Goal: Transaction & Acquisition: Purchase product/service

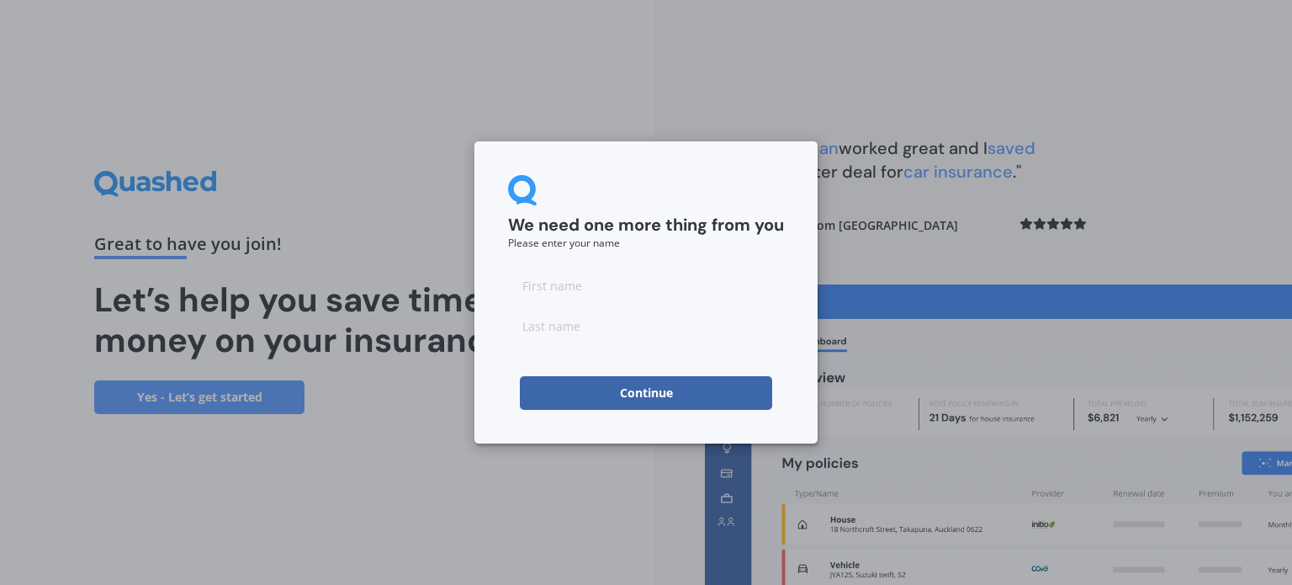
click at [599, 293] on input at bounding box center [646, 285] width 276 height 34
type input "R"
type input "W"
click at [553, 294] on input "R" at bounding box center [646, 285] width 276 height 34
type input "[PERSON_NAME]"
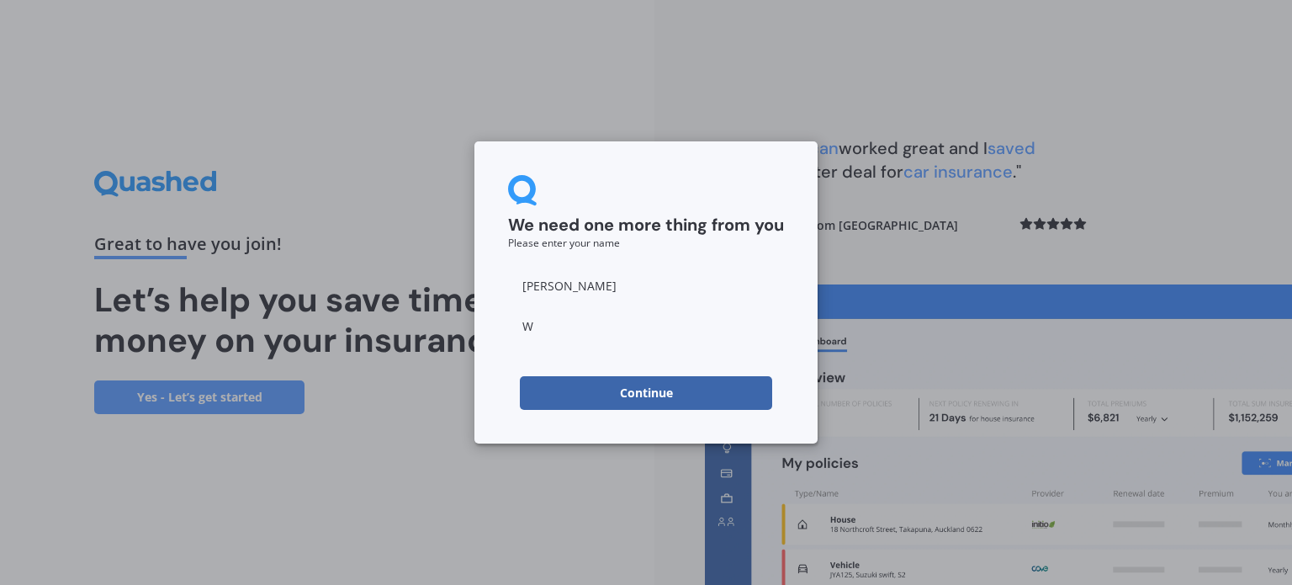
drag, startPoint x: 511, startPoint y: 322, endPoint x: 491, endPoint y: 305, distance: 26.3
click at [477, 315] on div "We need one more thing from you Please enter your name [PERSON_NAME] Continue" at bounding box center [645, 292] width 343 height 302
type input "Info"
click at [602, 387] on button "Continue" at bounding box center [646, 393] width 252 height 34
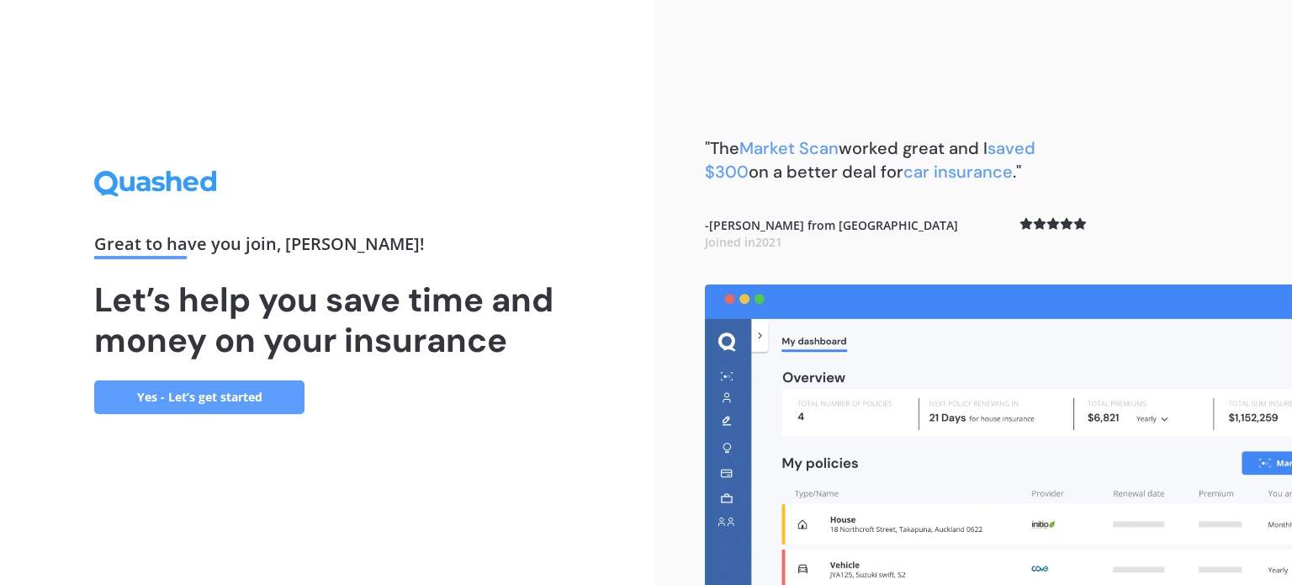
click at [178, 396] on link "Yes - Let’s get started" at bounding box center [199, 397] width 210 height 34
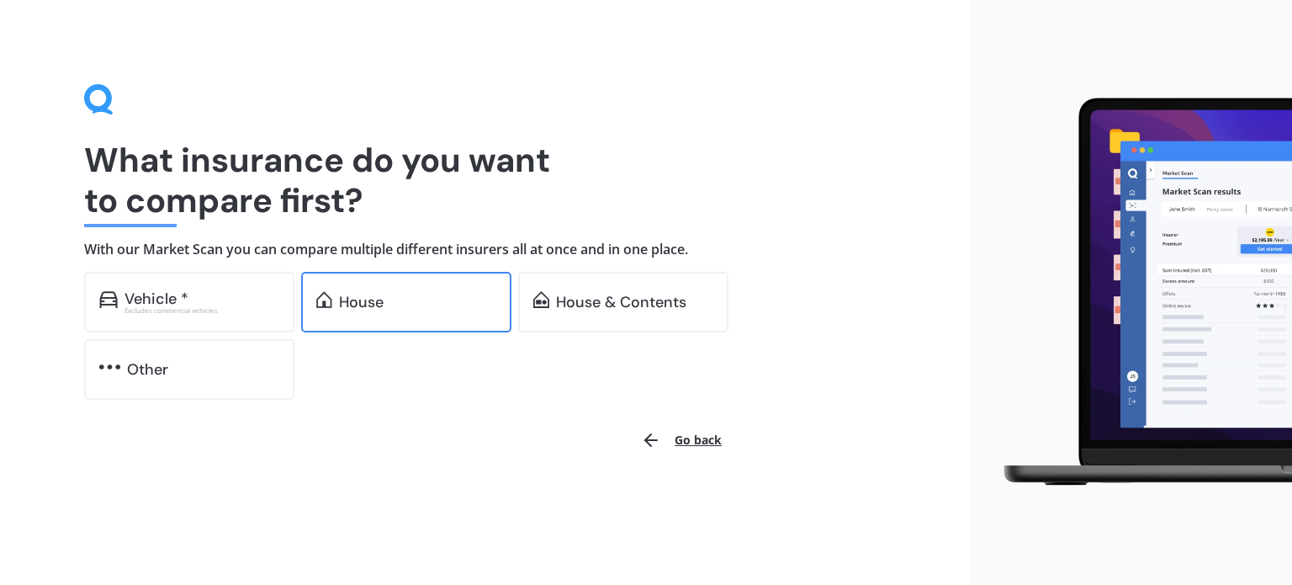
click at [377, 278] on div "House" at bounding box center [406, 302] width 210 height 61
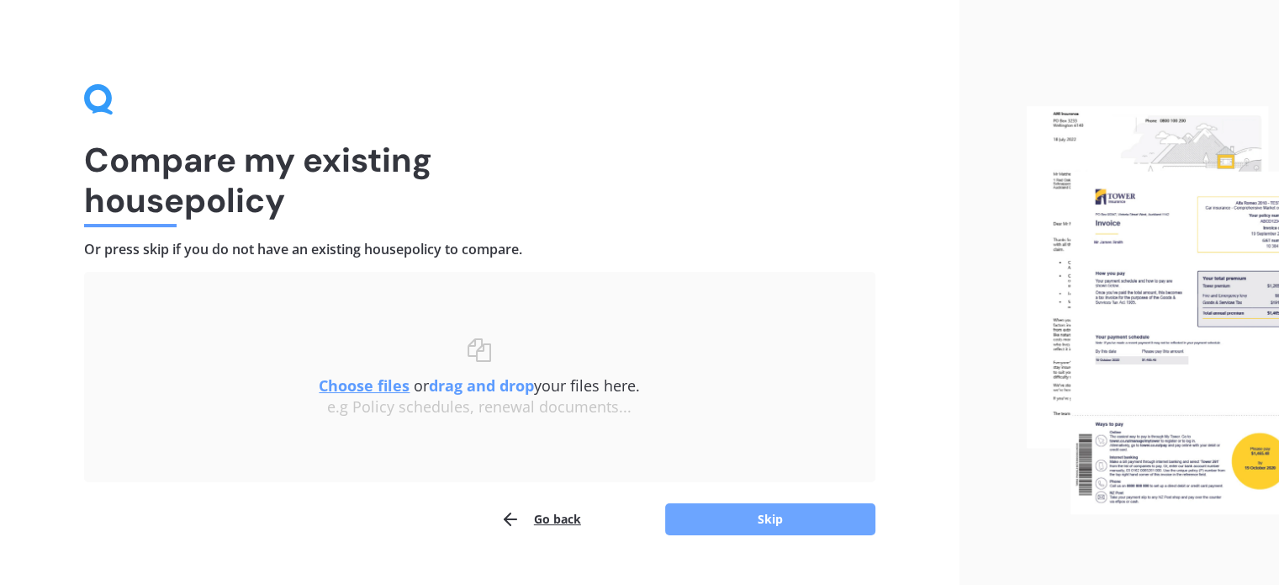
click at [737, 515] on button "Skip" at bounding box center [770, 519] width 210 height 32
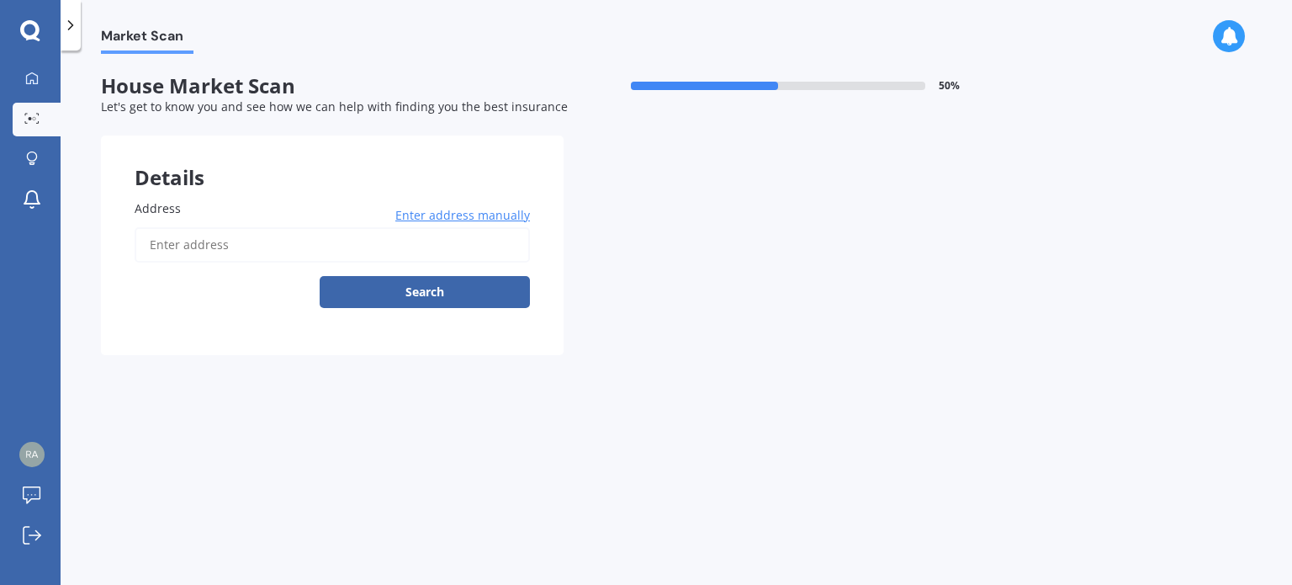
drag, startPoint x: 180, startPoint y: 214, endPoint x: 174, endPoint y: 203, distance: 13.2
click at [181, 214] on label "Address" at bounding box center [329, 208] width 389 height 18
click at [181, 227] on input "Address" at bounding box center [332, 244] width 395 height 35
type input "[STREET_ADDRESS]"
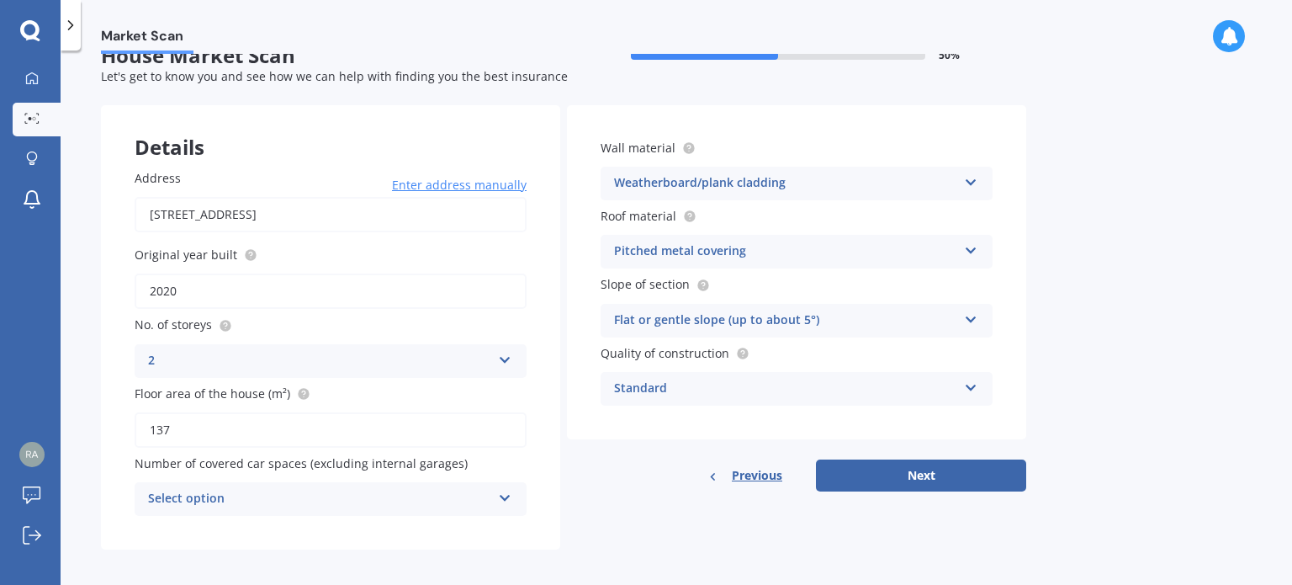
scroll to position [37, 0]
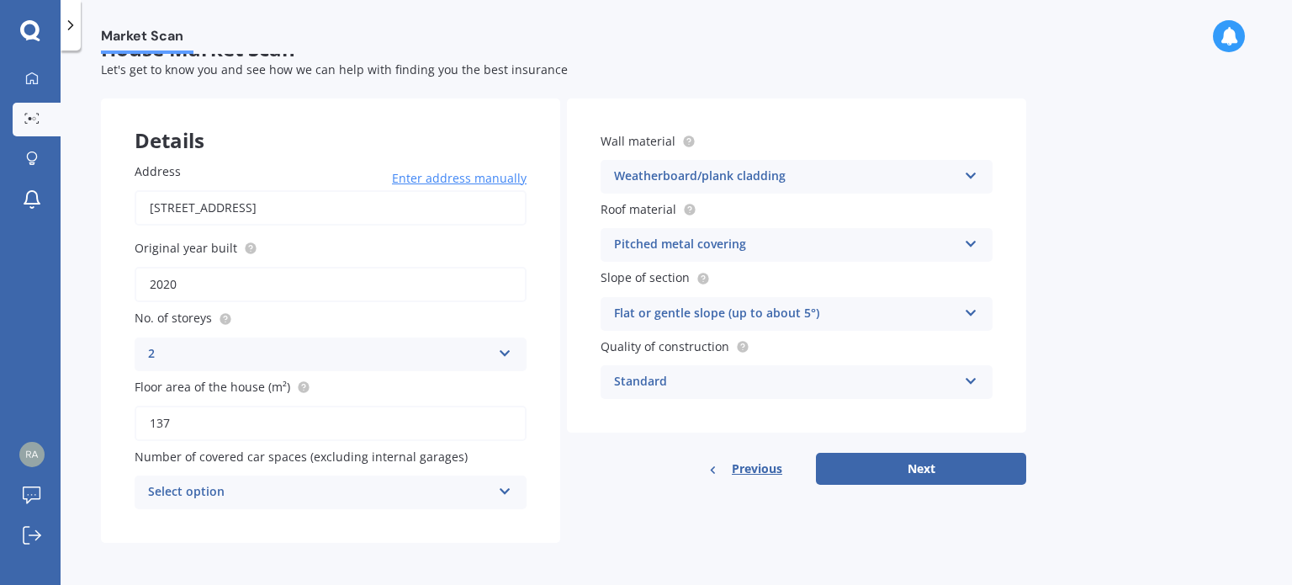
click at [268, 484] on div "Select option" at bounding box center [319, 492] width 343 height 20
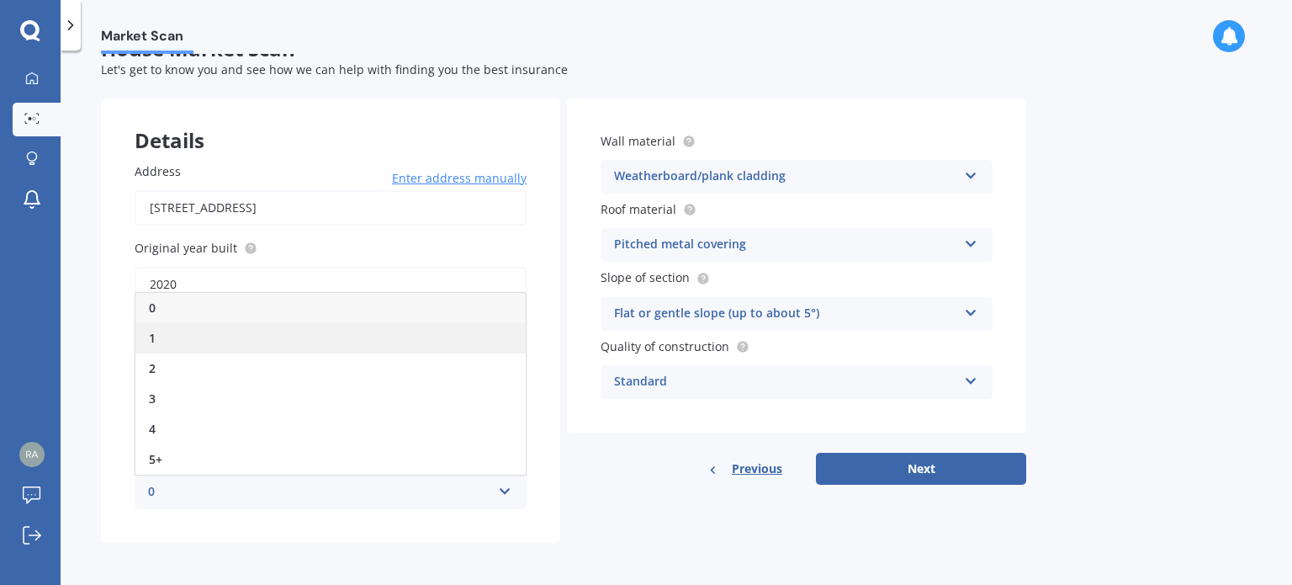
click at [203, 339] on div "1" at bounding box center [330, 338] width 390 height 30
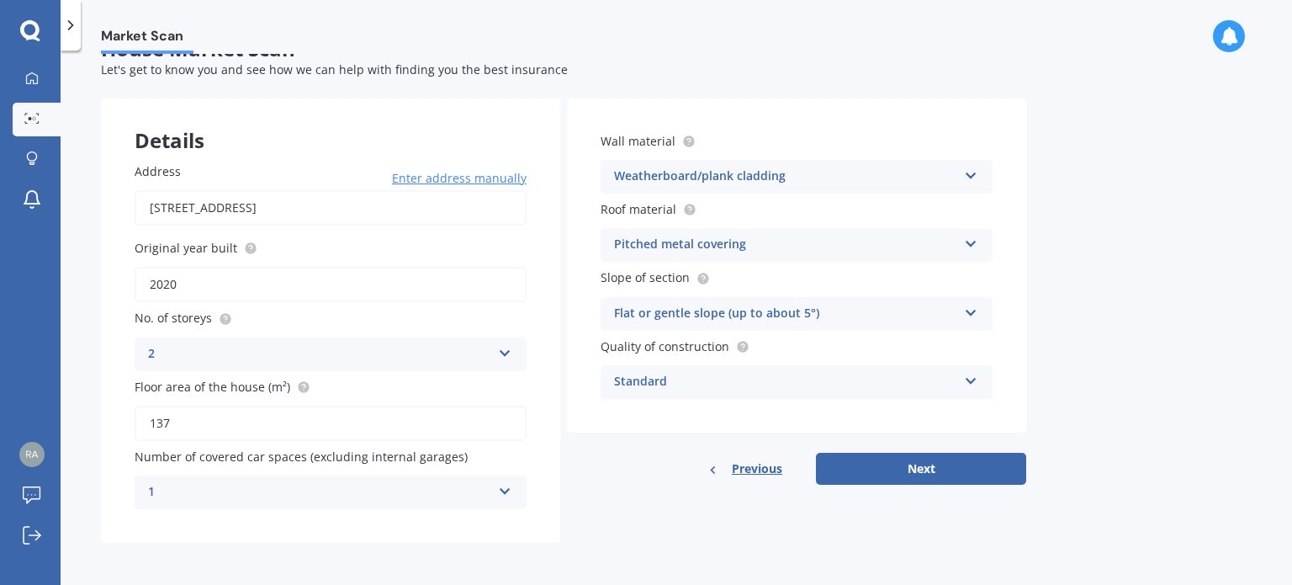
click at [898, 243] on div "Pitched metal covering" at bounding box center [785, 245] width 343 height 20
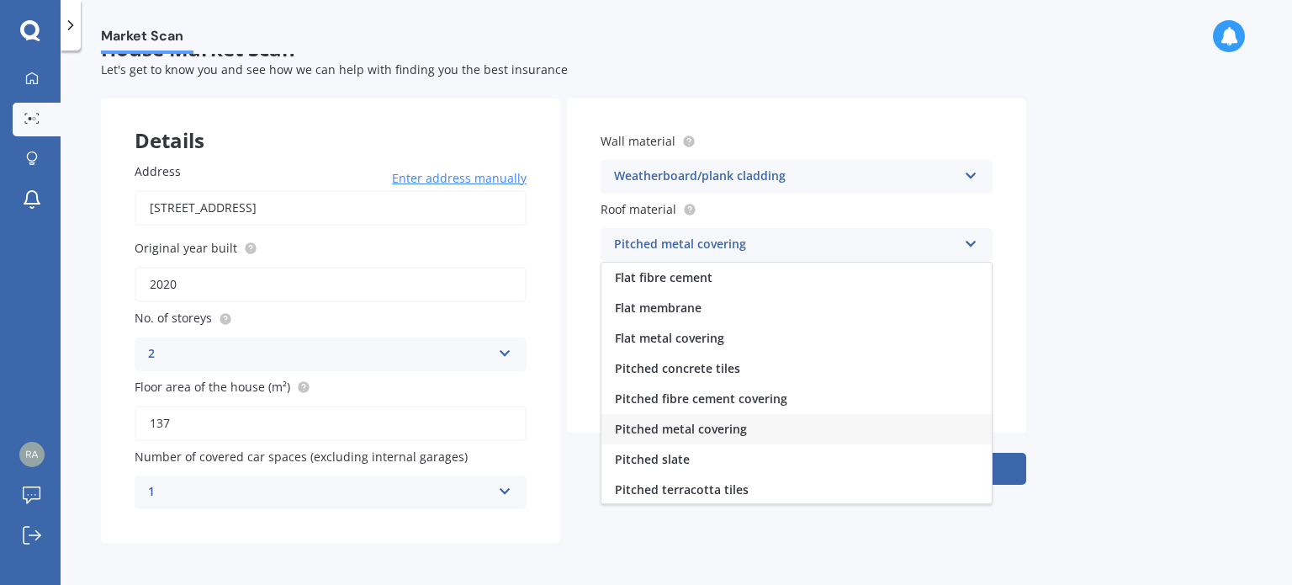
click at [738, 428] on span "Pitched metal covering" at bounding box center [681, 429] width 132 height 16
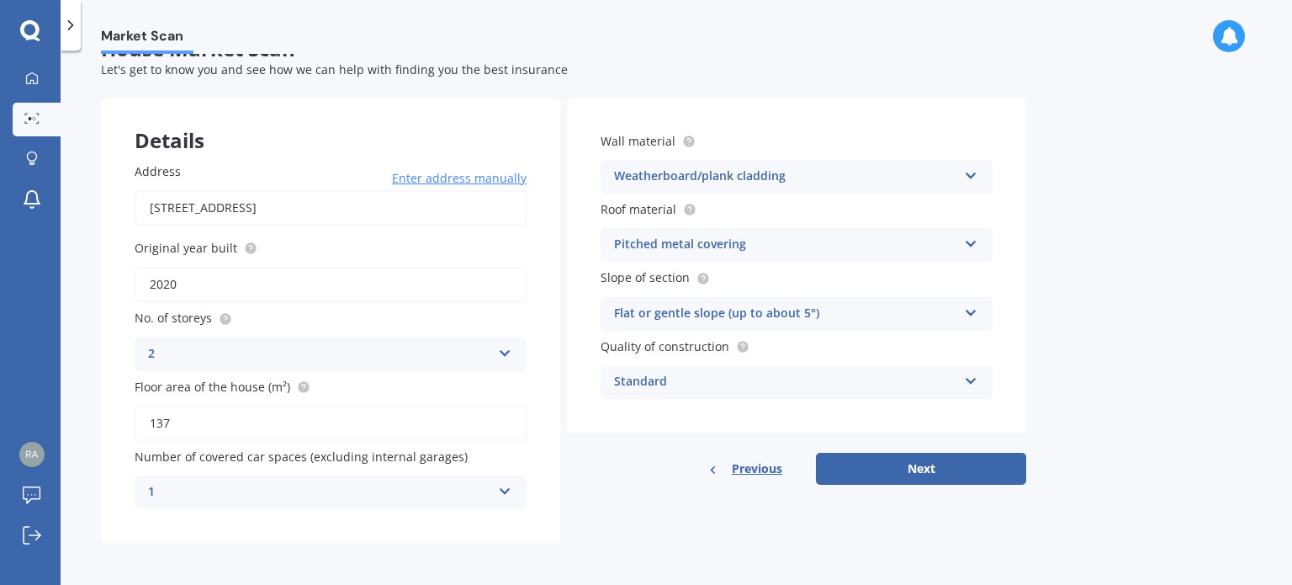
click at [805, 184] on div "Weatherboard/plank cladding" at bounding box center [785, 177] width 343 height 20
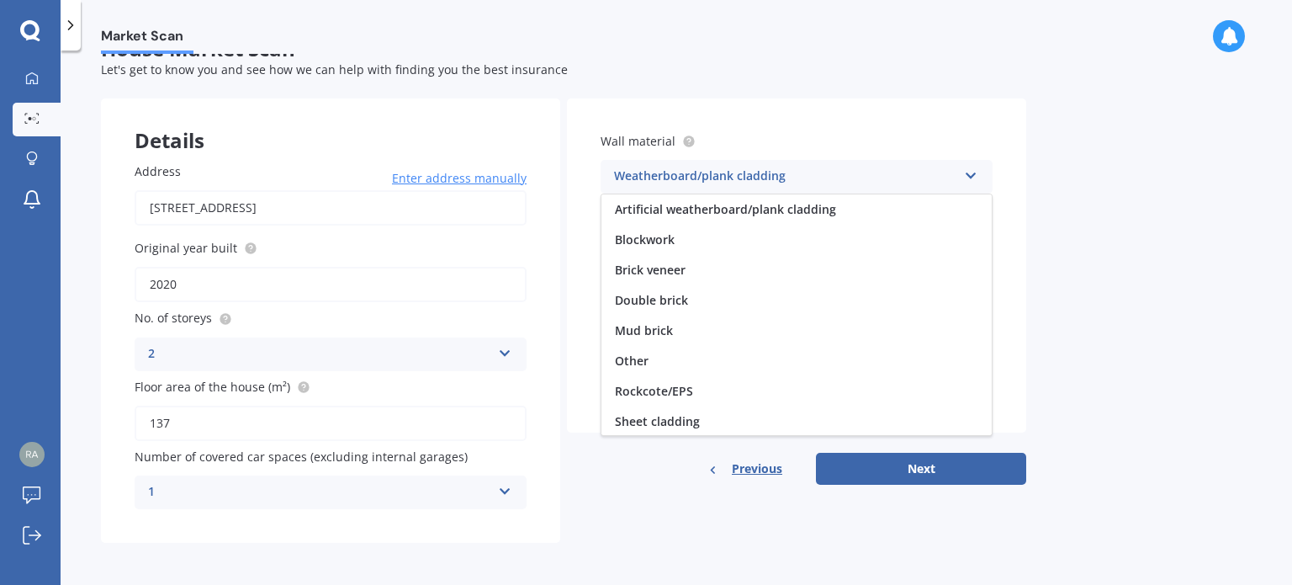
scroll to position [152, 0]
click at [692, 424] on span "Weatherboard/plank cladding" at bounding box center [701, 420] width 172 height 16
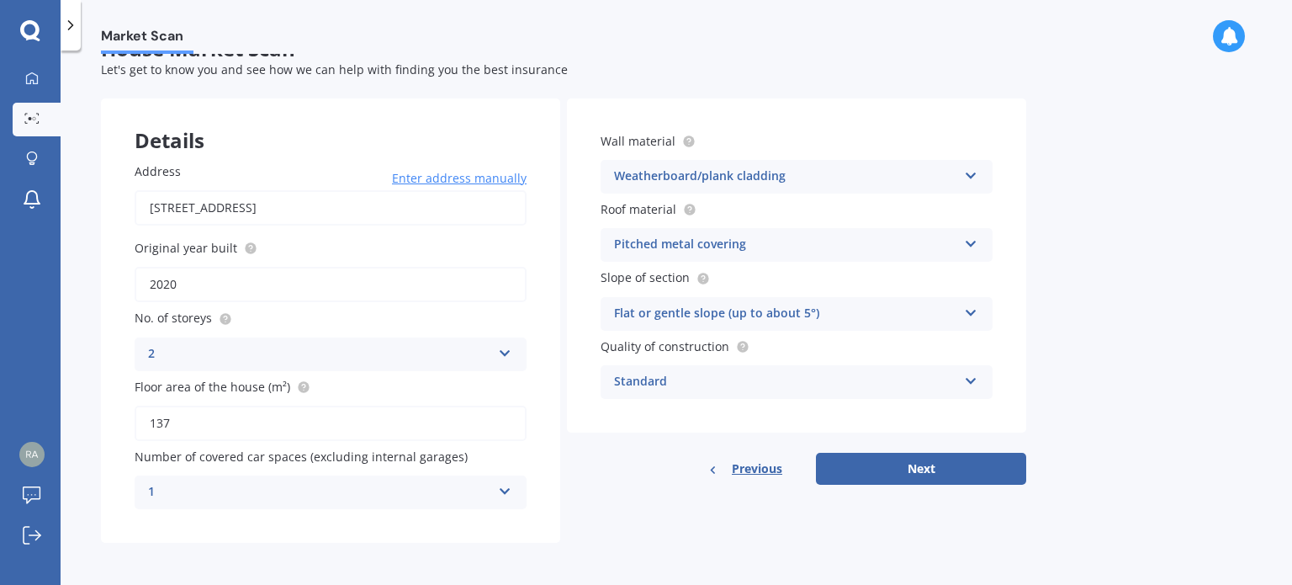
click at [727, 326] on div "Flat or gentle slope (up to about 5°) Flat or gentle slope (up to about 5°) Mod…" at bounding box center [797, 314] width 392 height 34
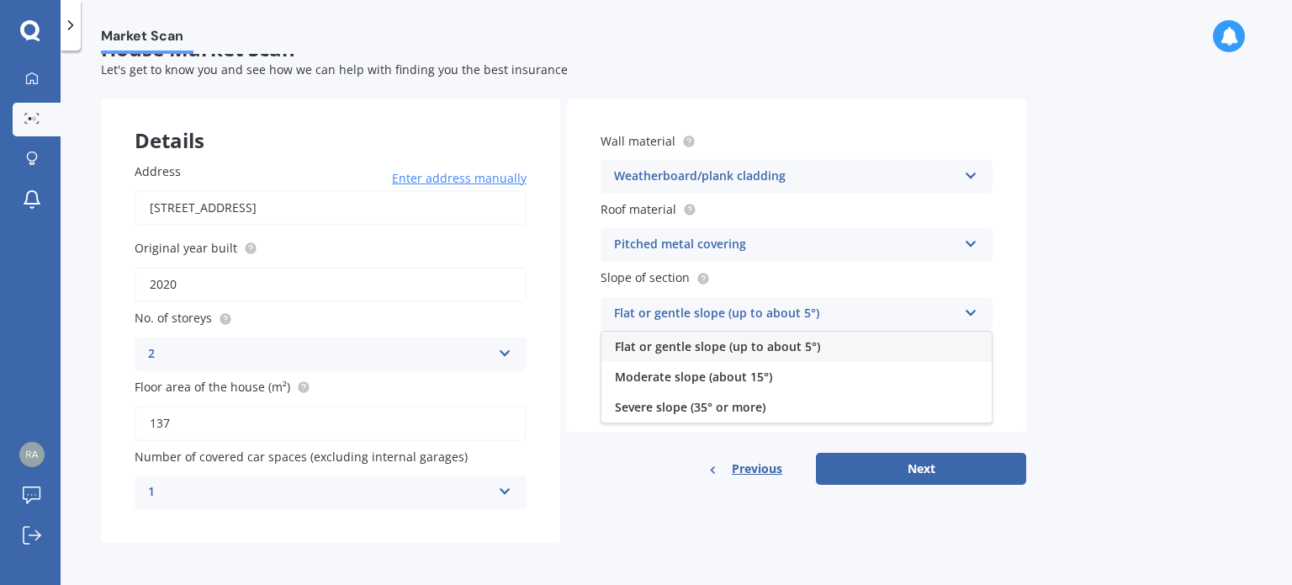
click at [728, 355] on div "Flat or gentle slope (up to about 5°)" at bounding box center [796, 346] width 390 height 30
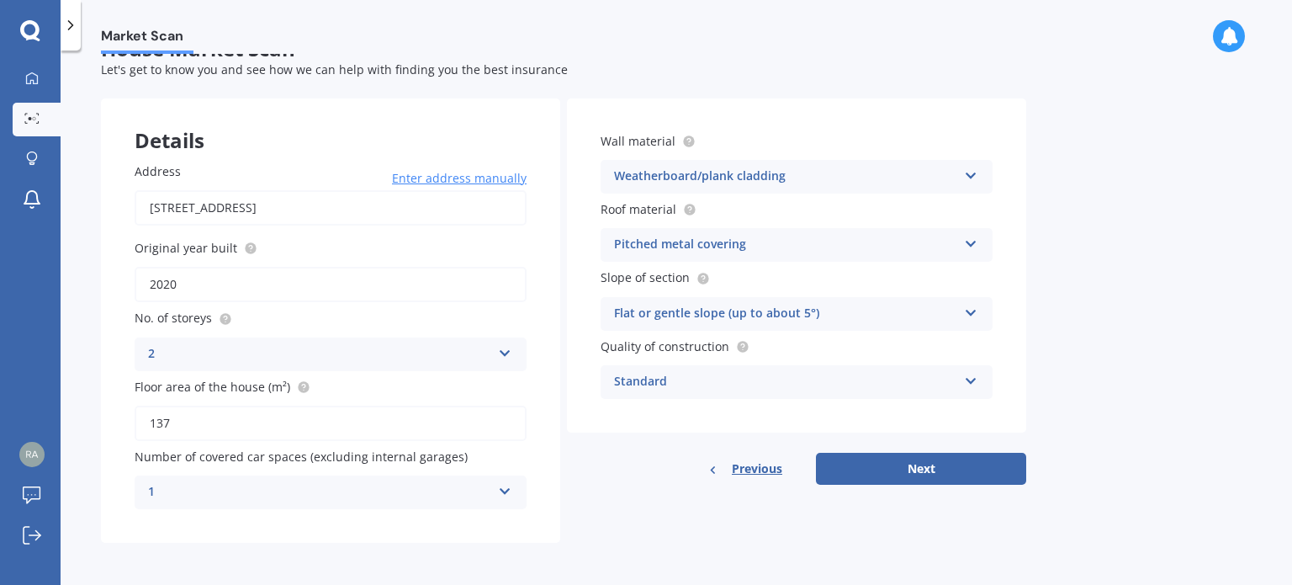
click at [704, 387] on div "Standard" at bounding box center [785, 382] width 343 height 20
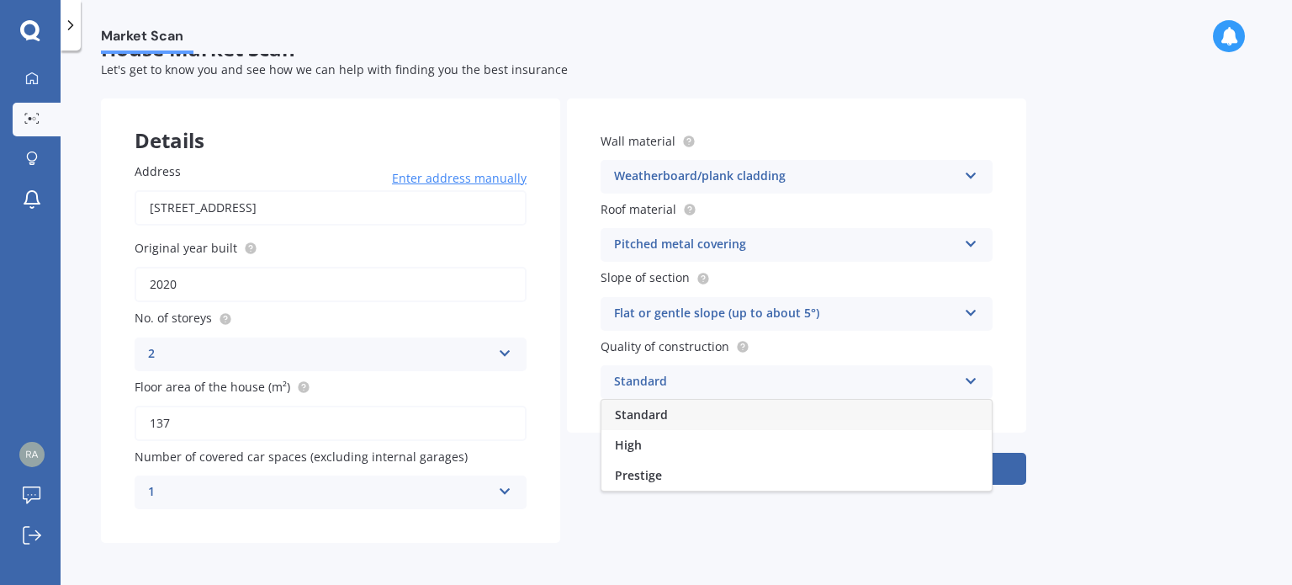
click at [678, 416] on div "Standard" at bounding box center [796, 415] width 390 height 30
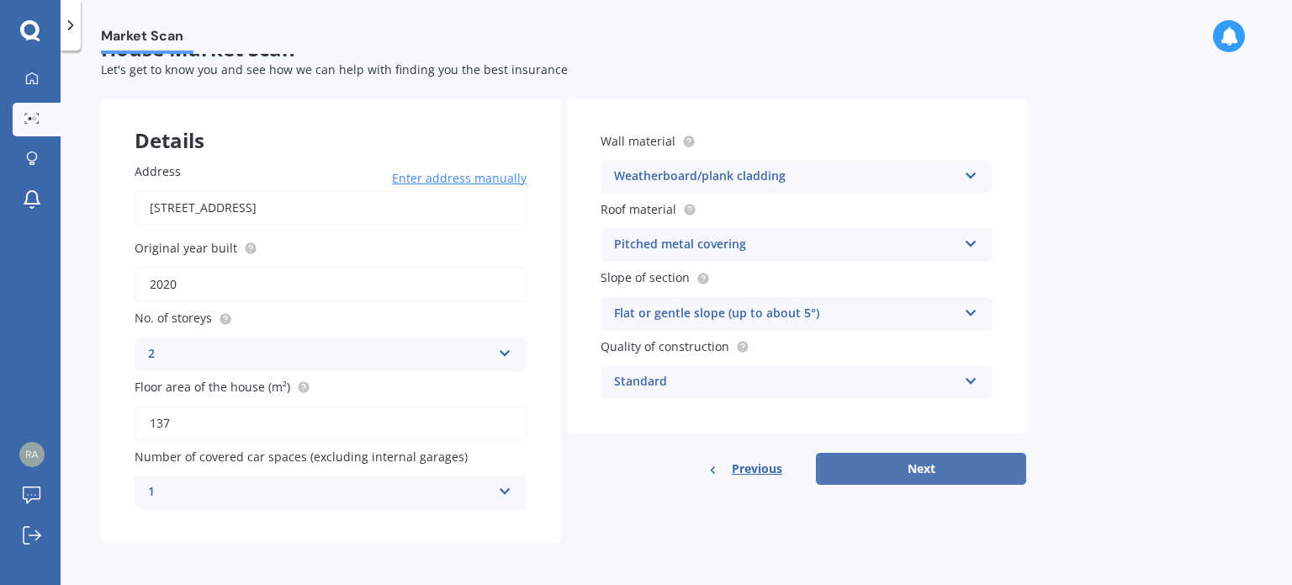
click at [894, 467] on button "Next" at bounding box center [921, 469] width 210 height 32
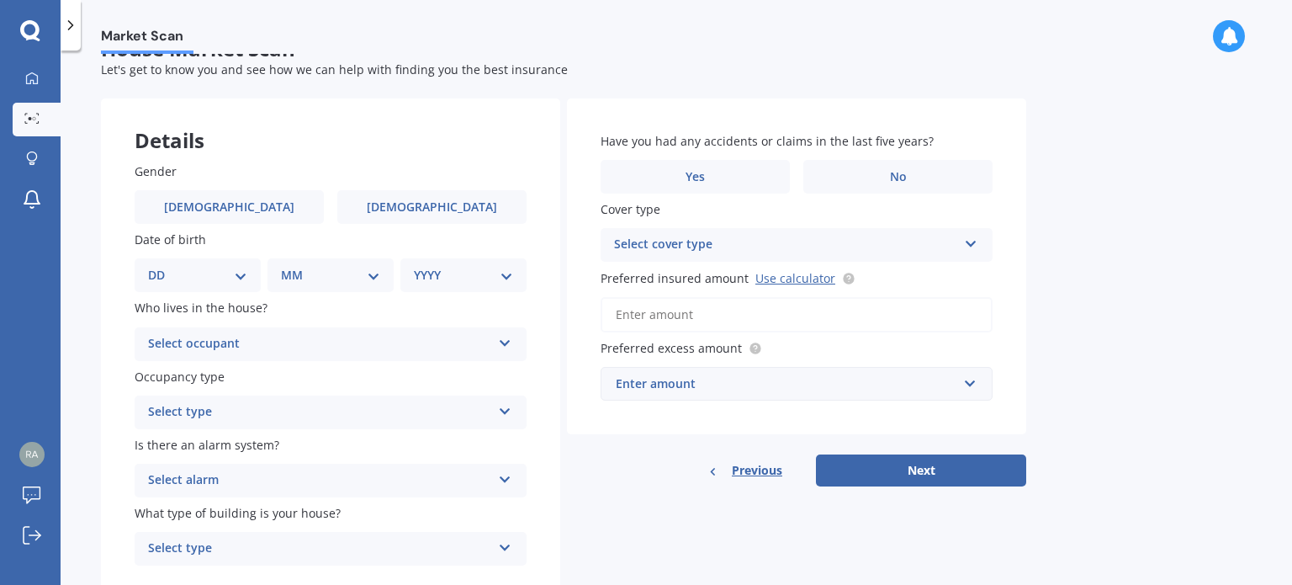
scroll to position [0, 0]
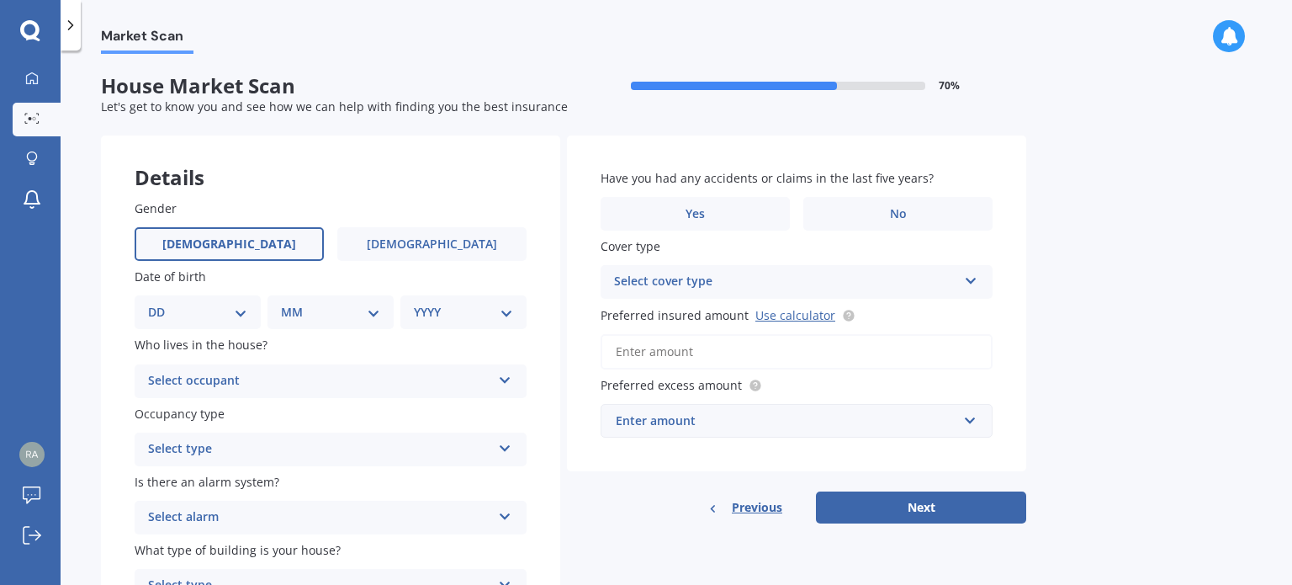
click at [241, 241] on span "[DEMOGRAPHIC_DATA]" at bounding box center [229, 244] width 134 height 14
click at [0, 0] on input "[DEMOGRAPHIC_DATA]" at bounding box center [0, 0] width 0 height 0
click at [238, 314] on select "DD 01 02 03 04 05 06 07 08 09 10 11 12 13 14 15 16 17 18 19 20 21 22 23 24 25 2…" at bounding box center [197, 312] width 99 height 19
select select "01"
click at [162, 303] on select "DD 01 02 03 04 05 06 07 08 09 10 11 12 13 14 15 16 17 18 19 20 21 22 23 24 25 2…" at bounding box center [197, 312] width 99 height 19
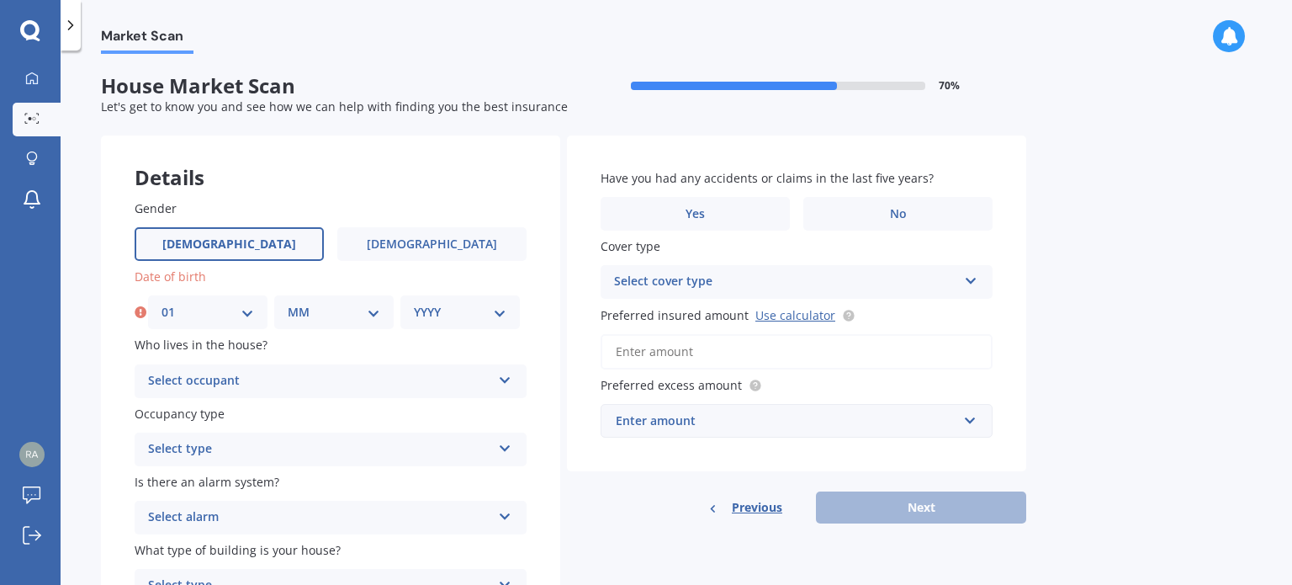
click at [310, 310] on select "MM 01 02 03 04 05 06 07 08 09 10 11 12" at bounding box center [334, 312] width 93 height 19
select select "01"
click at [288, 303] on select "MM 01 02 03 04 05 06 07 08 09 10 11 12" at bounding box center [334, 312] width 93 height 19
click at [429, 310] on select "YYYY 2009 2008 2007 2006 2005 2004 2003 2002 2001 2000 1999 1998 1997 1996 1995…" at bounding box center [460, 312] width 93 height 19
select select "1968"
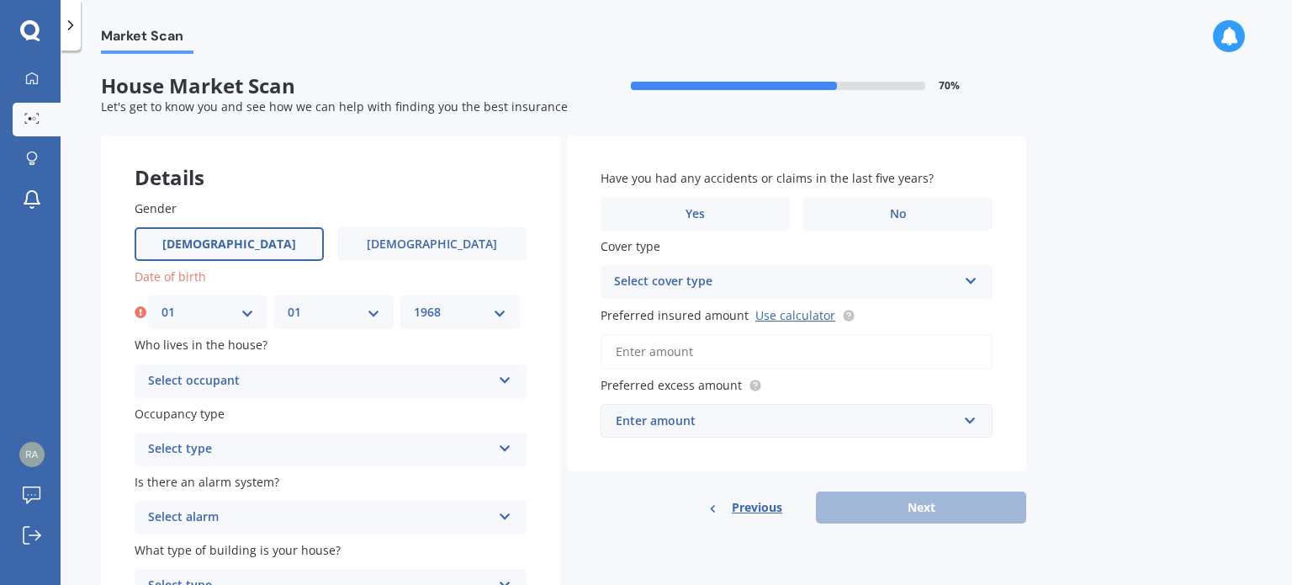
click at [414, 303] on select "YYYY 2009 2008 2007 2006 2005 2004 2003 2002 2001 2000 1999 1998 1997 1996 1995…" at bounding box center [460, 312] width 93 height 19
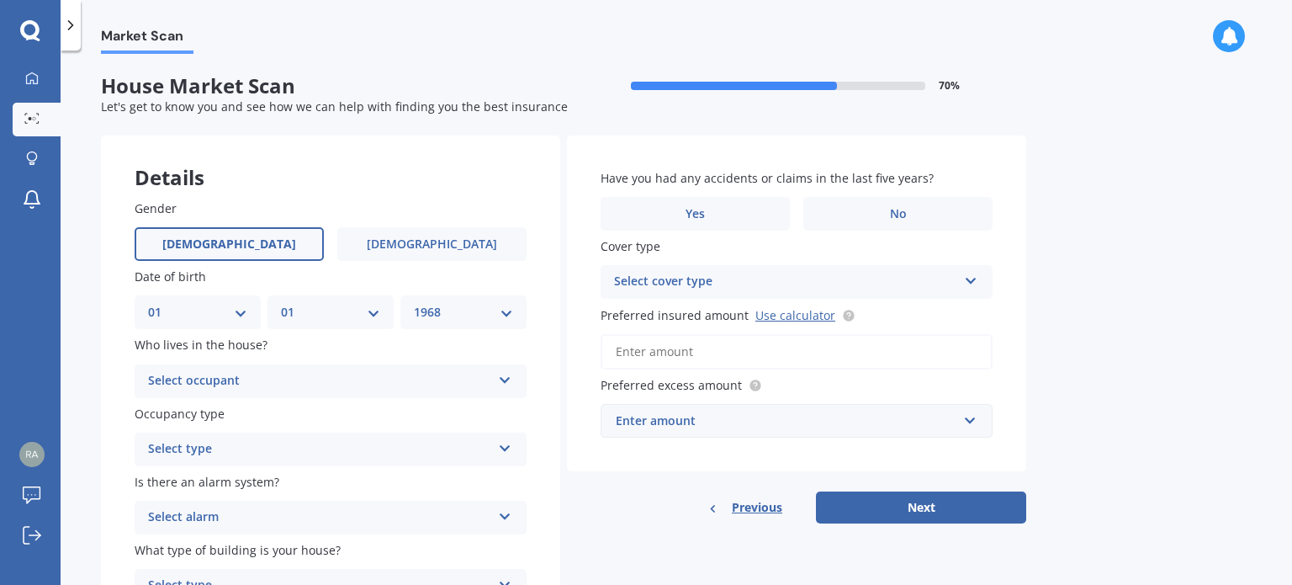
click at [294, 385] on div "Select occupant" at bounding box center [319, 381] width 343 height 20
click at [283, 405] on div "Owner" at bounding box center [330, 414] width 390 height 30
click at [281, 450] on div "Select type" at bounding box center [319, 449] width 343 height 20
click at [281, 486] on div "Permanent" at bounding box center [330, 482] width 390 height 30
click at [271, 521] on div "Select alarm" at bounding box center [319, 517] width 343 height 20
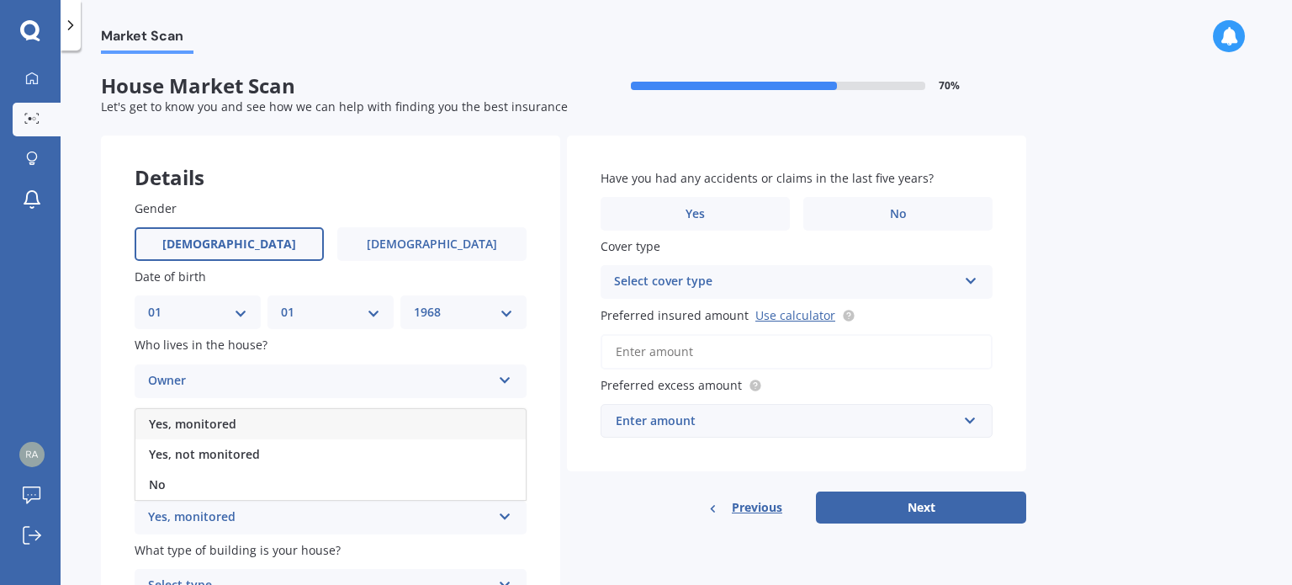
click at [258, 489] on div "No" at bounding box center [330, 484] width 390 height 30
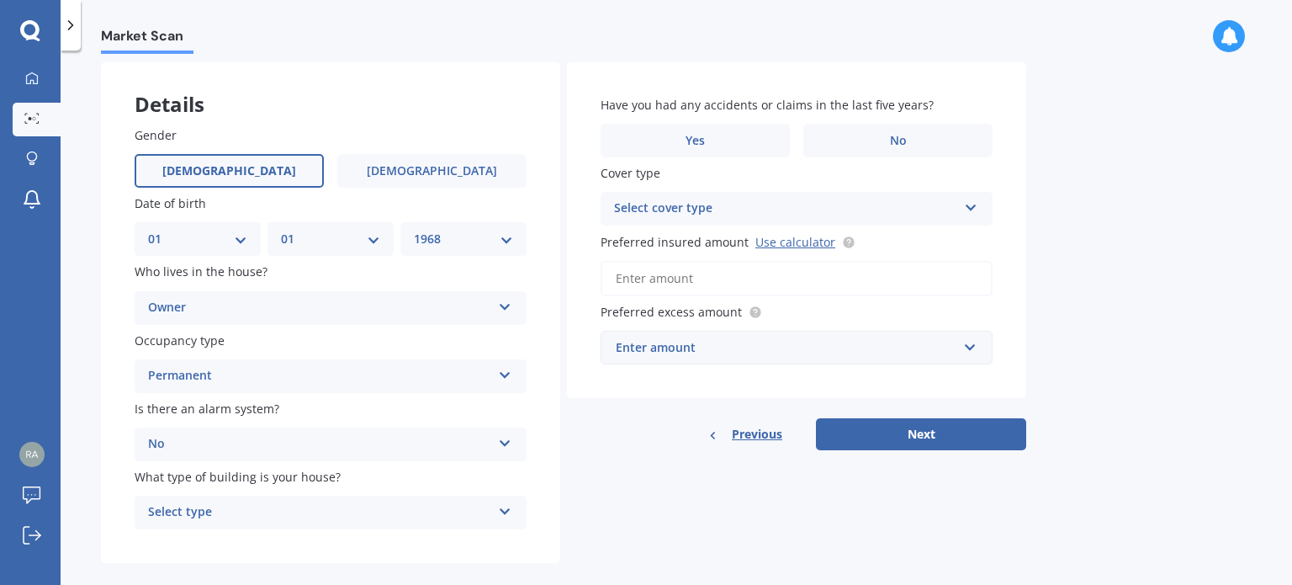
scroll to position [96, 0]
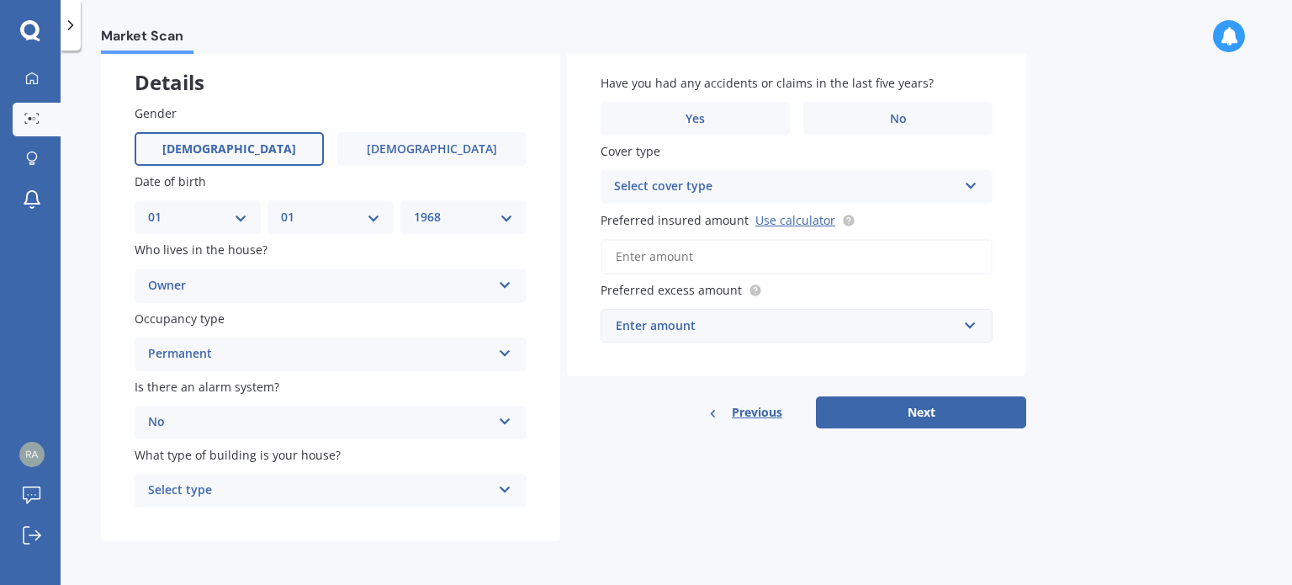
click at [262, 494] on div "Select type" at bounding box center [319, 490] width 343 height 20
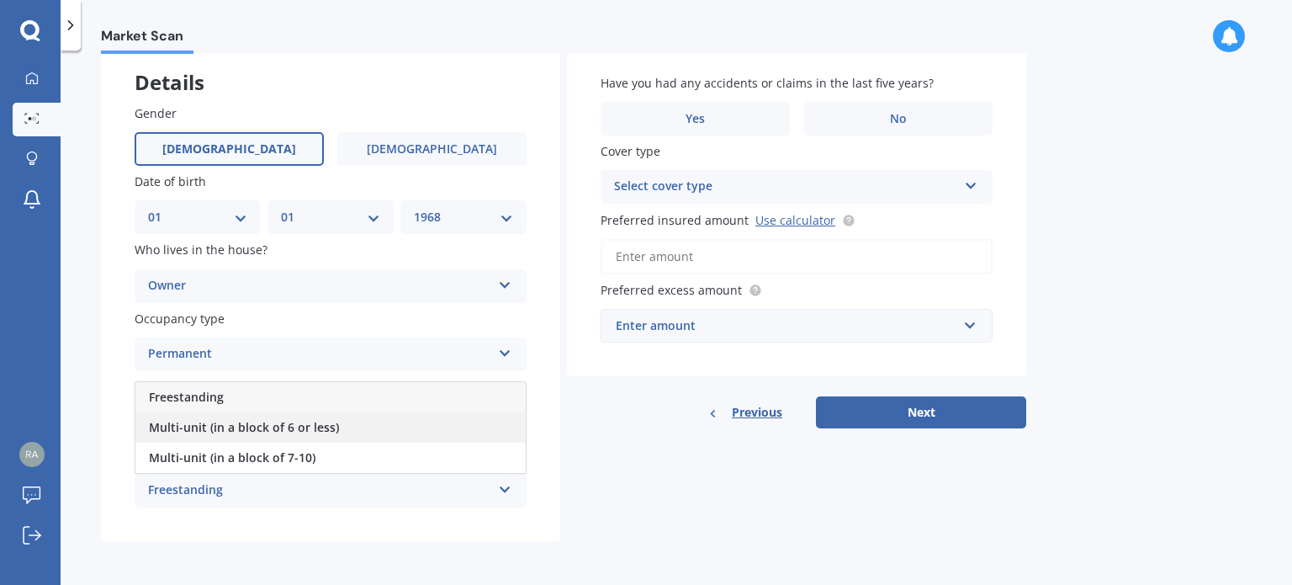
click at [335, 431] on div "Multi-unit (in a block of 6 or less)" at bounding box center [330, 427] width 390 height 30
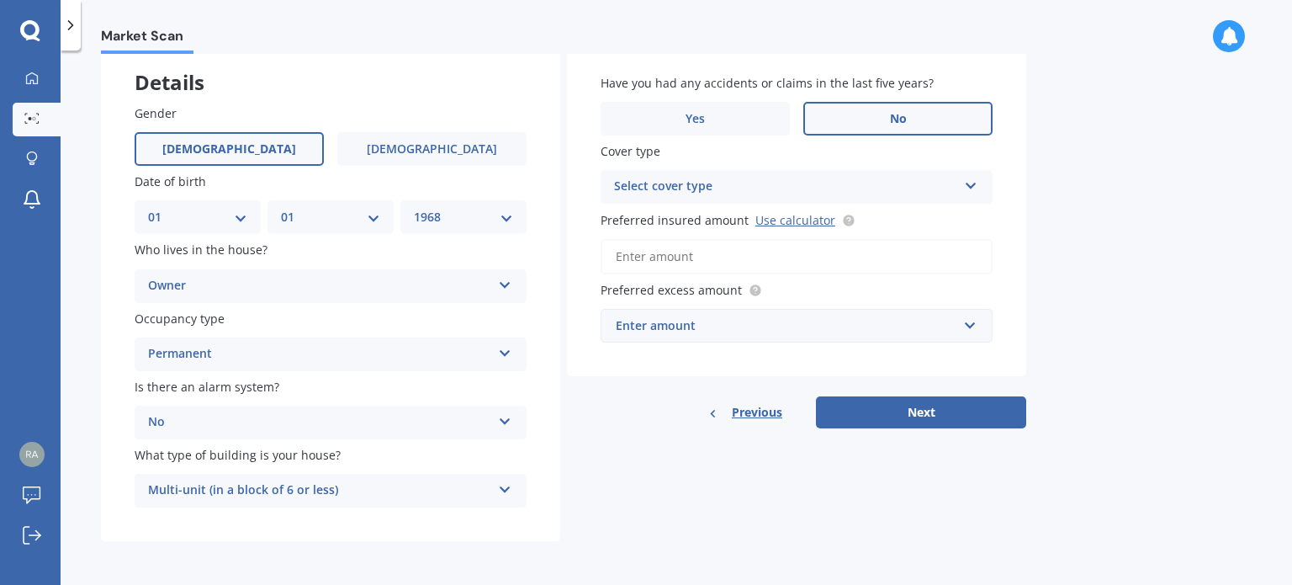
click at [878, 114] on label "No" at bounding box center [897, 119] width 189 height 34
click at [0, 0] on input "No" at bounding box center [0, 0] width 0 height 0
click at [735, 180] on div "Select cover type" at bounding box center [785, 187] width 343 height 20
click at [643, 216] on div "High" at bounding box center [796, 219] width 390 height 30
click at [683, 327] on div "Enter amount" at bounding box center [787, 325] width 342 height 19
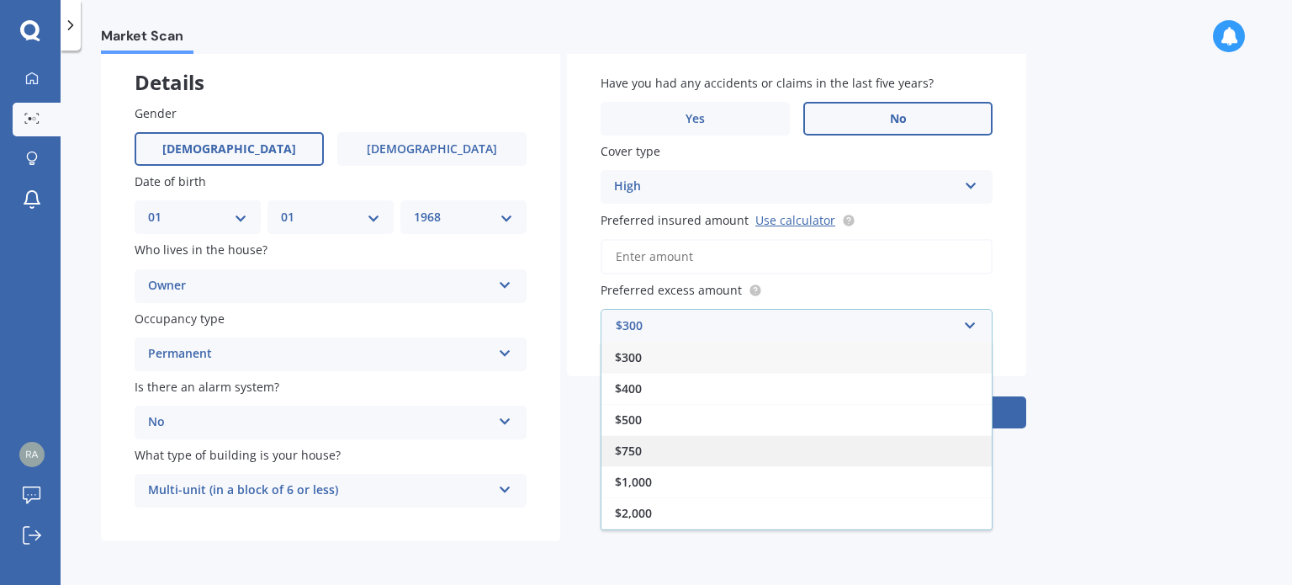
click at [658, 456] on div "$750" at bounding box center [796, 450] width 390 height 31
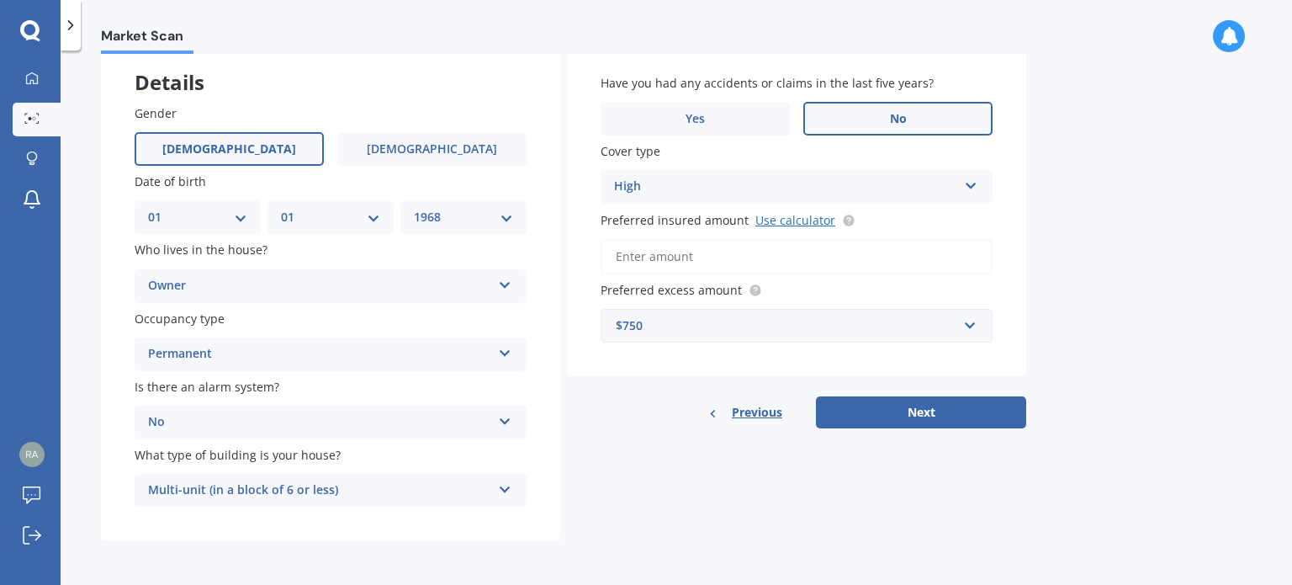
click at [787, 217] on link "Use calculator" at bounding box center [795, 220] width 80 height 16
click at [692, 255] on input "Preferred insured amount Use calculator" at bounding box center [797, 256] width 392 height 35
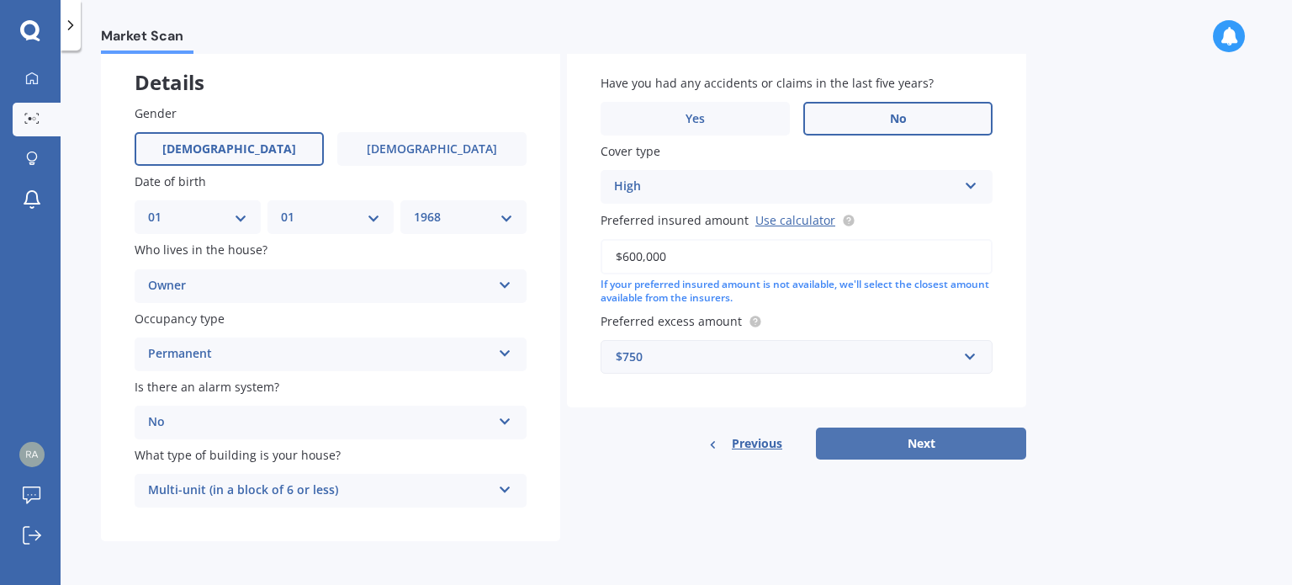
type input "$600,000"
click at [911, 437] on button "Next" at bounding box center [921, 443] width 210 height 32
select select "01"
select select "1968"
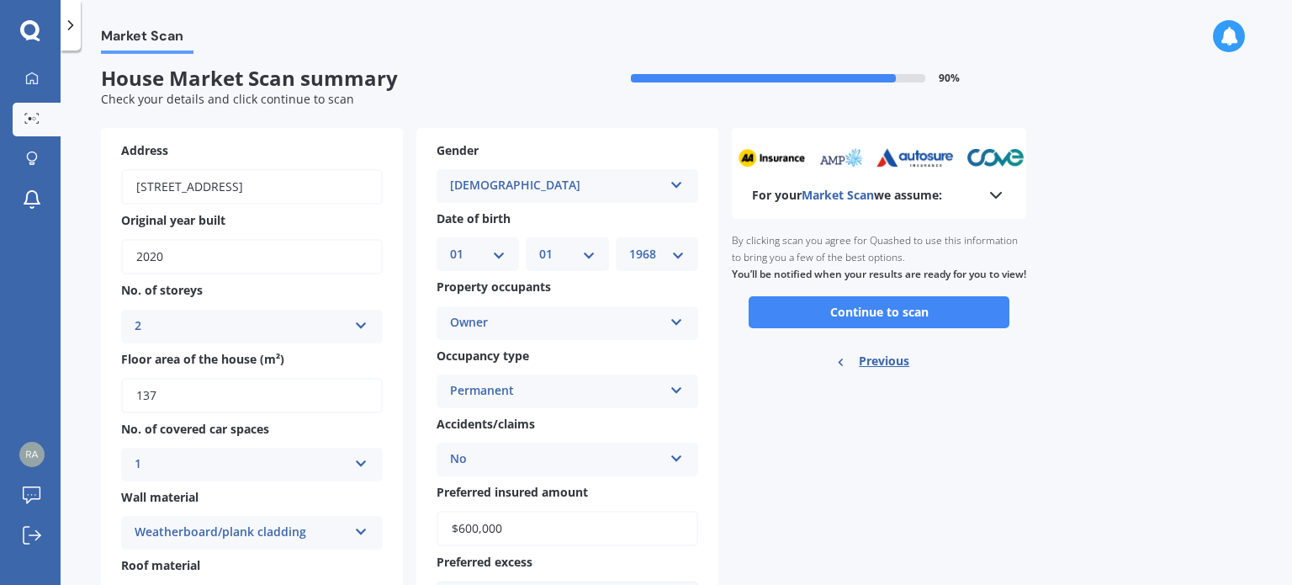
scroll to position [0, 0]
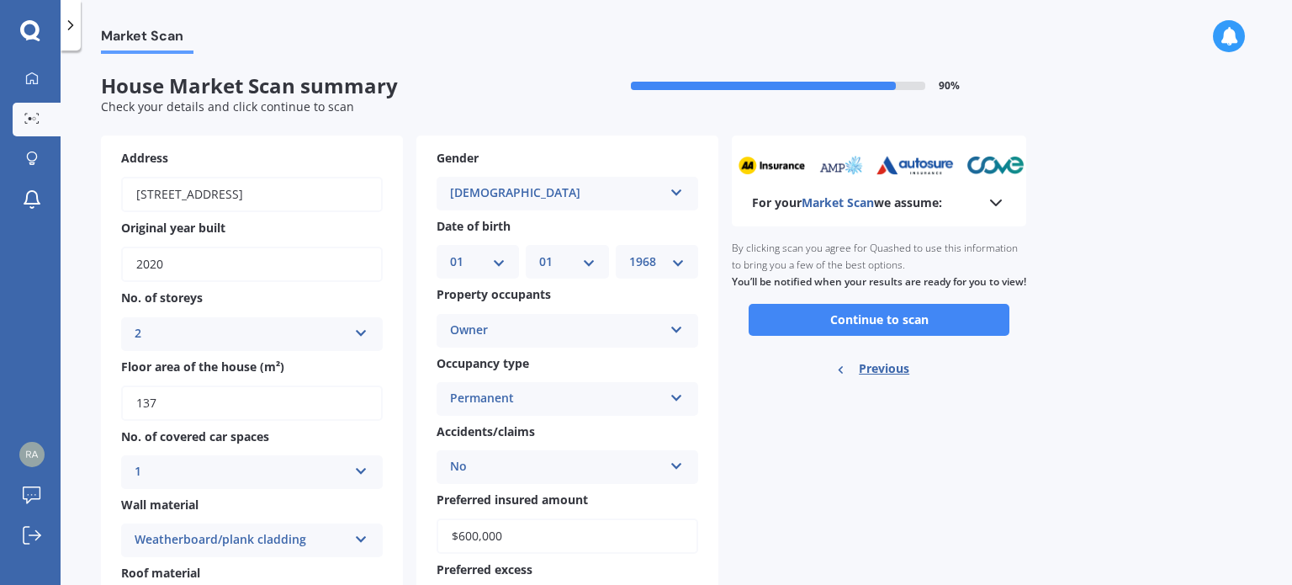
click at [1000, 200] on polyline at bounding box center [996, 202] width 10 height 5
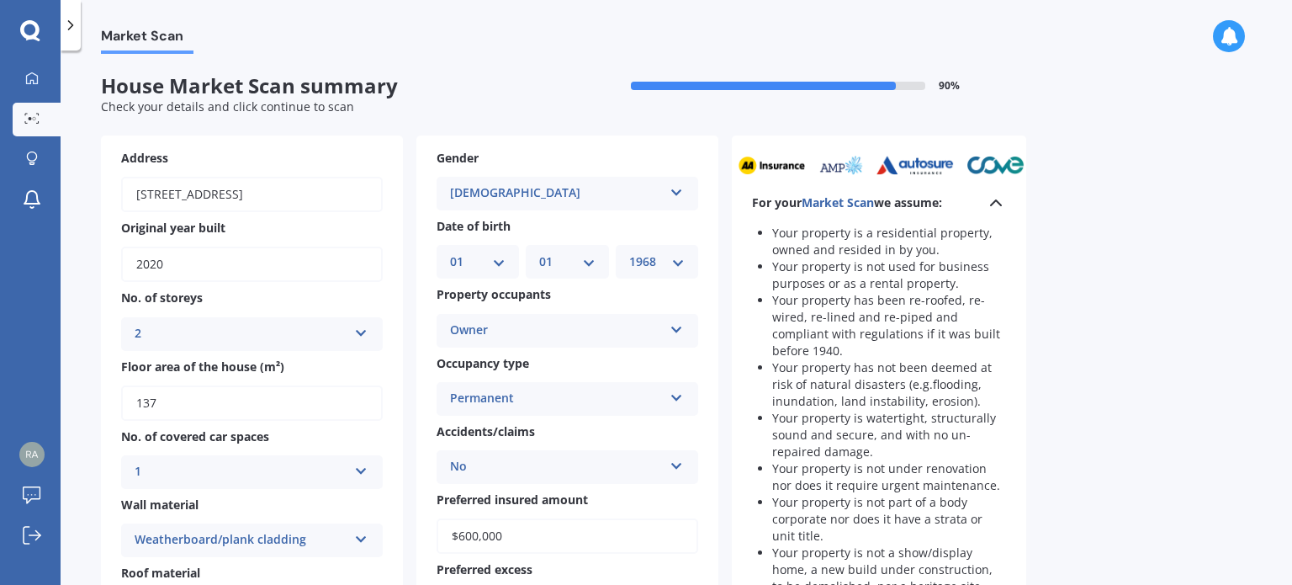
click at [1100, 288] on div "Market Scan House Market Scan summary 90 % Check your details and click continu…" at bounding box center [676, 321] width 1231 height 534
click at [1000, 201] on icon at bounding box center [996, 203] width 20 height 20
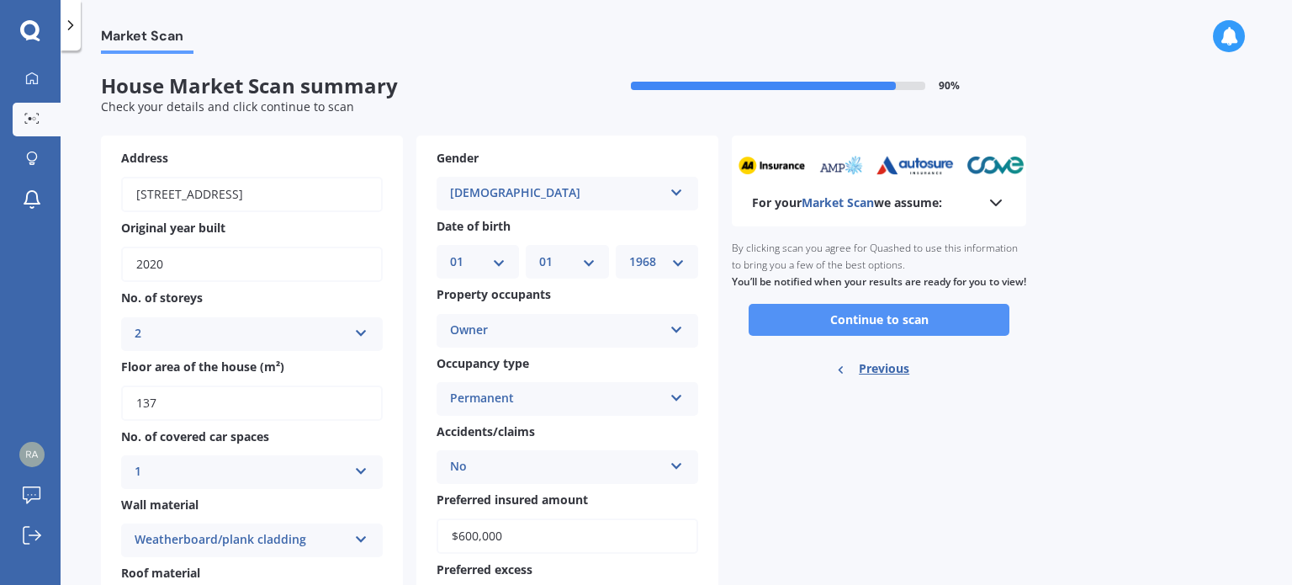
click at [882, 331] on button "Continue to scan" at bounding box center [879, 320] width 261 height 32
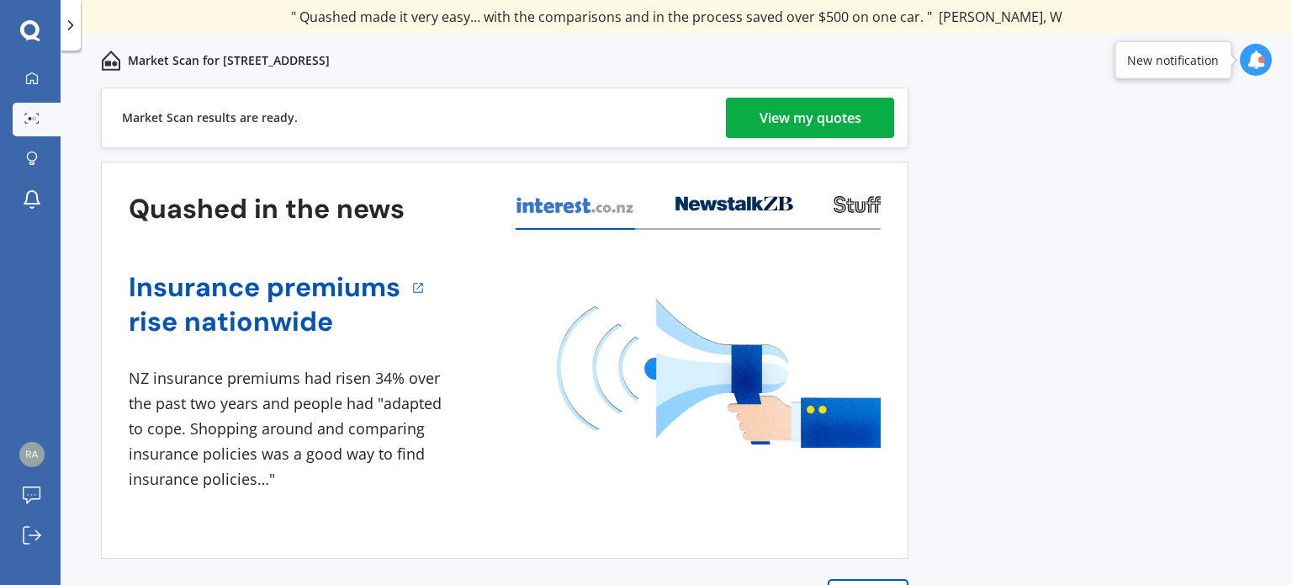
click at [824, 120] on div "View my quotes" at bounding box center [811, 118] width 102 height 40
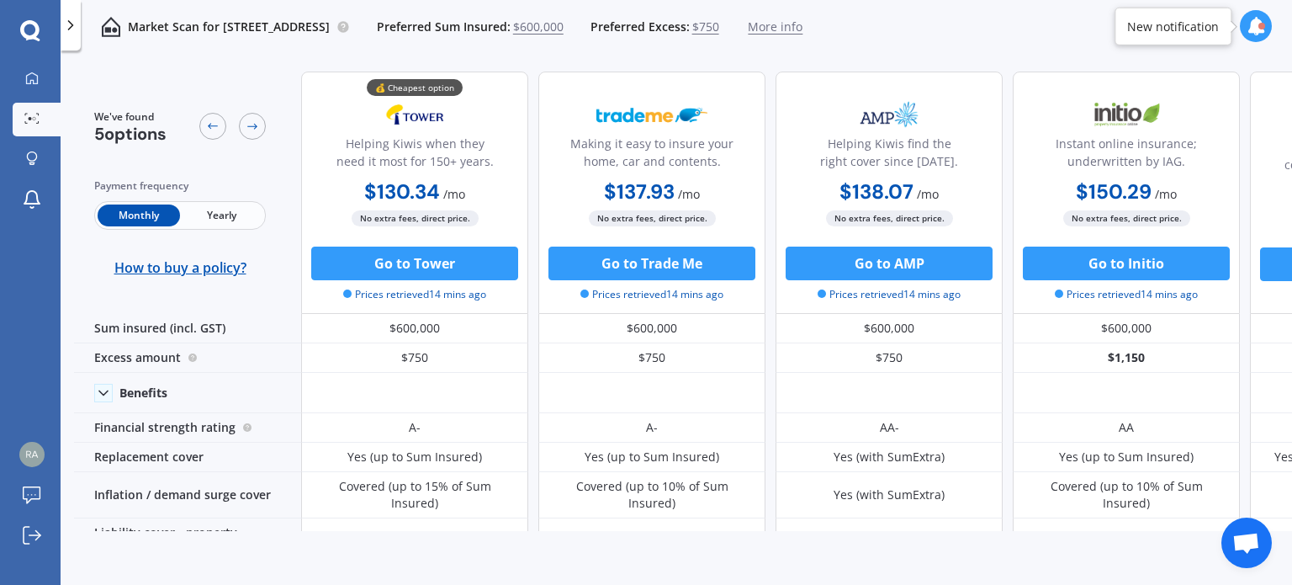
click at [219, 214] on span "Yearly" at bounding box center [221, 215] width 82 height 22
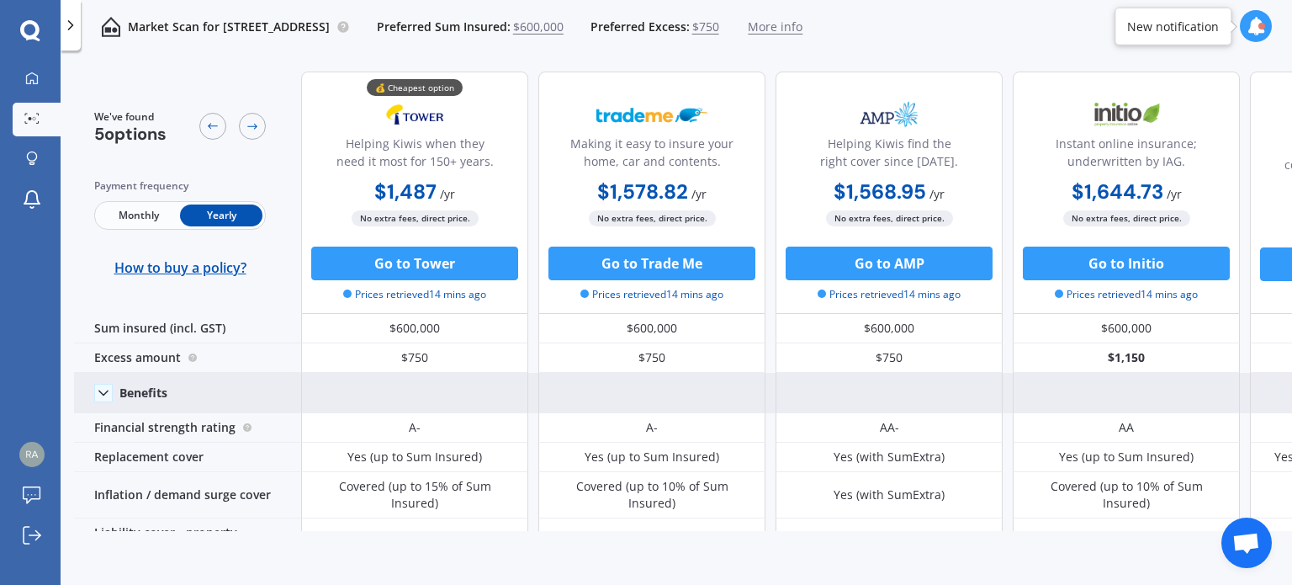
click at [102, 391] on icon at bounding box center [103, 392] width 17 height 17
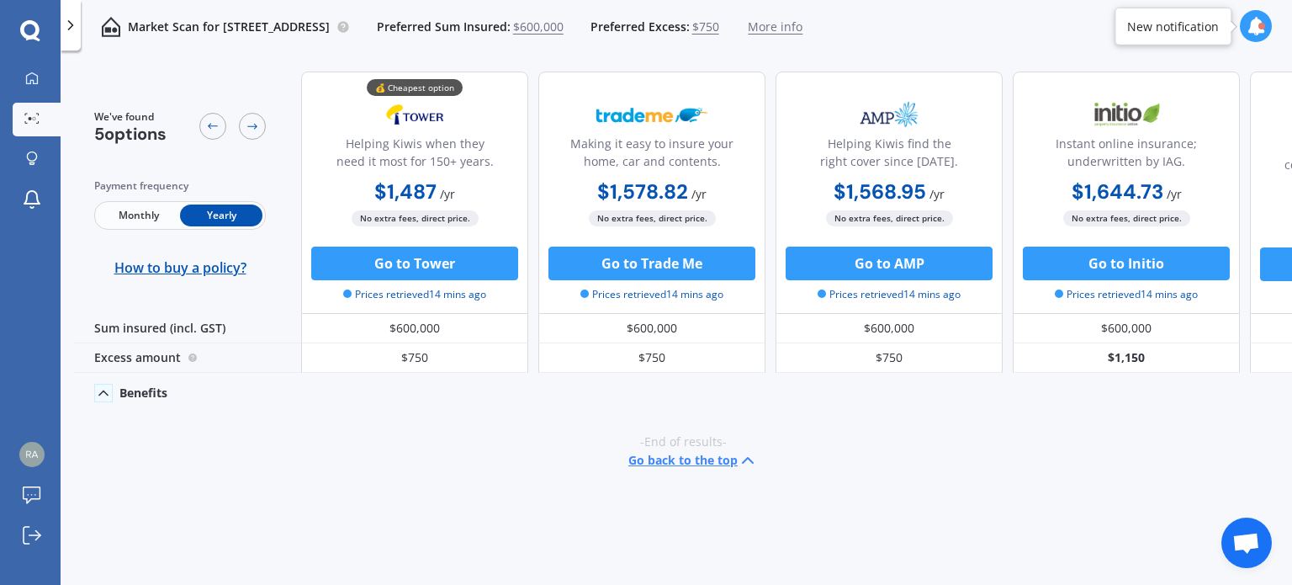
drag, startPoint x: 134, startPoint y: 391, endPoint x: 361, endPoint y: 395, distance: 227.1
click at [133, 391] on div "Benefits" at bounding box center [143, 392] width 48 height 15
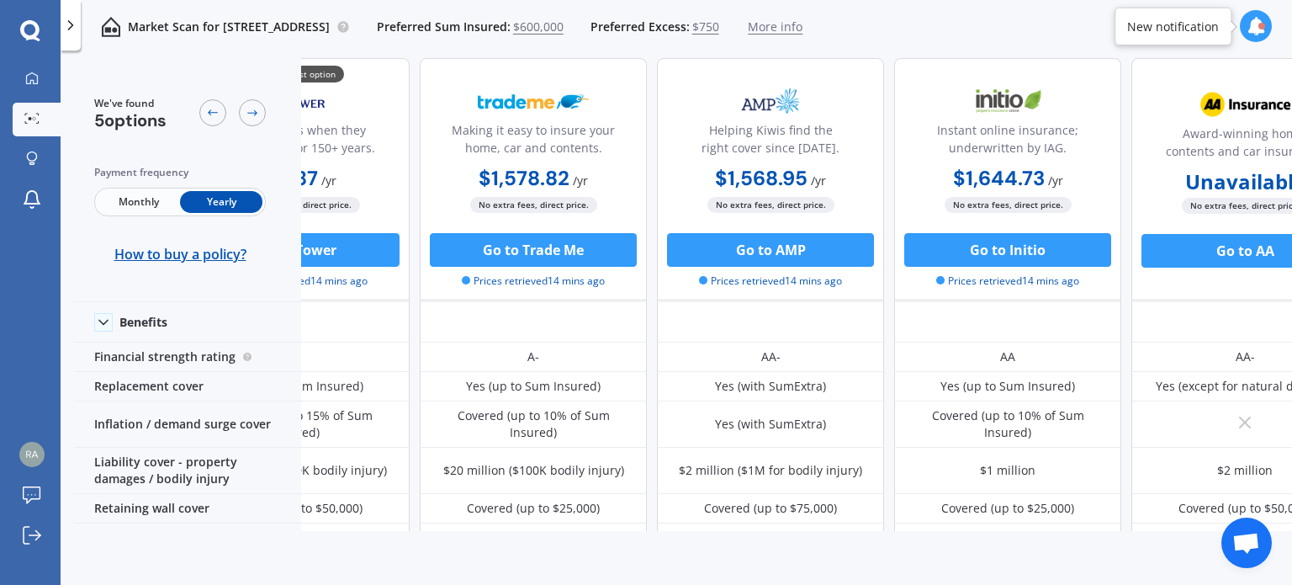
scroll to position [71, 0]
